Goal: Task Accomplishment & Management: Manage account settings

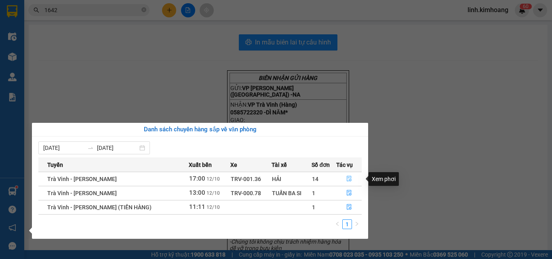
click at [353, 178] on button "button" at bounding box center [349, 179] width 25 height 13
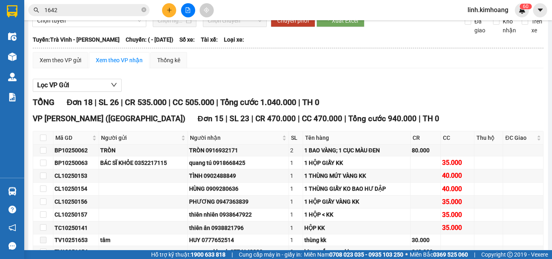
scroll to position [81, 0]
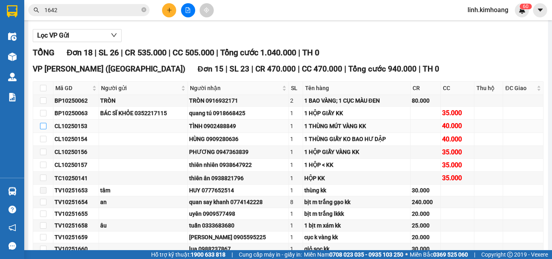
click at [45, 129] on input "checkbox" at bounding box center [43, 126] width 6 height 6
checkbox input "true"
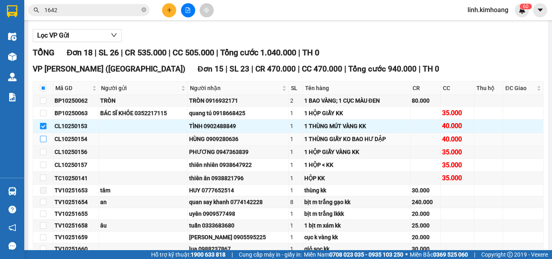
click at [43, 142] on input "checkbox" at bounding box center [43, 139] width 6 height 6
checkbox input "true"
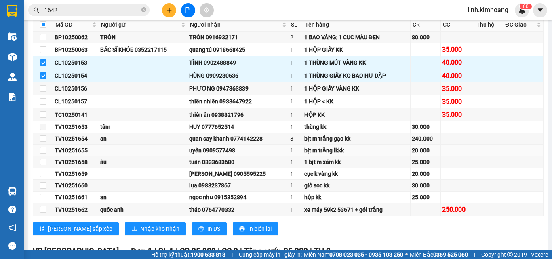
scroll to position [162, 0]
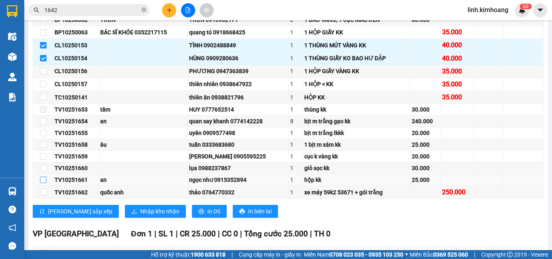
click at [45, 183] on input "checkbox" at bounding box center [43, 180] width 6 height 6
checkbox input "true"
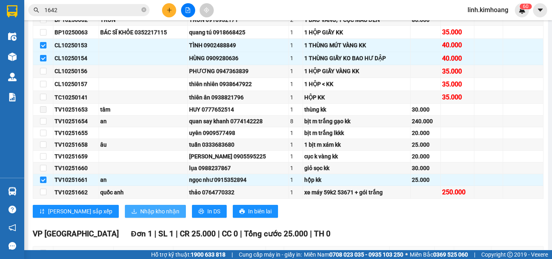
click at [140, 216] on span "Nhập kho nhận" at bounding box center [159, 211] width 39 height 9
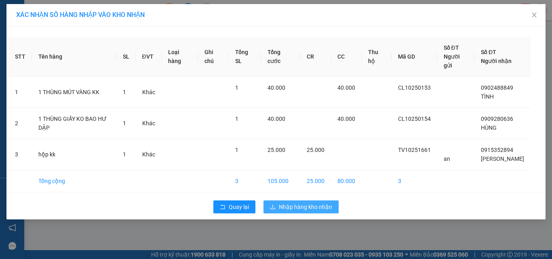
click at [279, 203] on button "Nhập hàng kho nhận" at bounding box center [301, 207] width 75 height 13
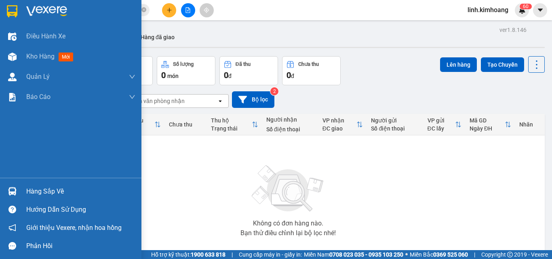
click at [35, 194] on div "Hàng sắp về" at bounding box center [80, 192] width 109 height 12
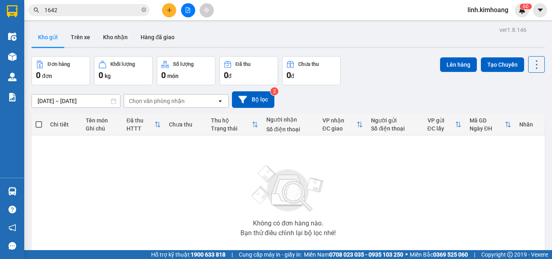
click at [414, 182] on section "Kết quả tìm kiếm ( 75 ) Bộ lọc Mã ĐH Trạng thái Món hàng Thu hộ Tổng cước Chưa …" at bounding box center [276, 129] width 552 height 259
drag, startPoint x: 108, startPoint y: 39, endPoint x: 103, endPoint y: 34, distance: 7.2
click at [108, 39] on button "Kho nhận" at bounding box center [116, 36] width 38 height 19
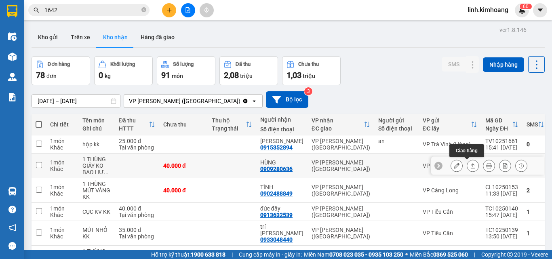
click at [470, 167] on icon at bounding box center [473, 166] width 6 height 6
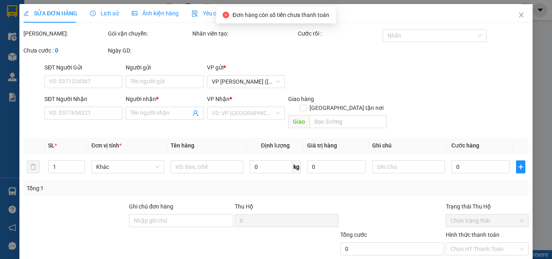
type input "0909280636"
type input "HÙNG"
type input "40.000"
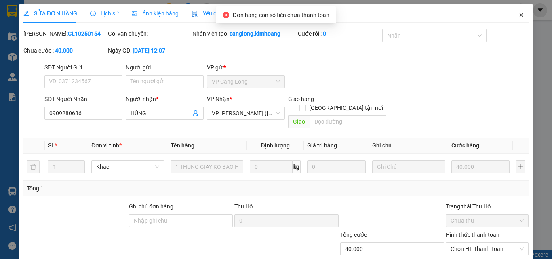
click at [519, 15] on span "Close" at bounding box center [521, 15] width 23 height 23
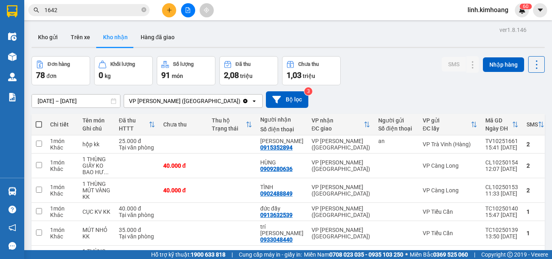
click at [502, 9] on span "linh.kimhoang" at bounding box center [488, 10] width 54 height 10
click at [489, 23] on span "Đăng xuất" at bounding box center [491, 25] width 37 height 9
